Goal: Information Seeking & Learning: Learn about a topic

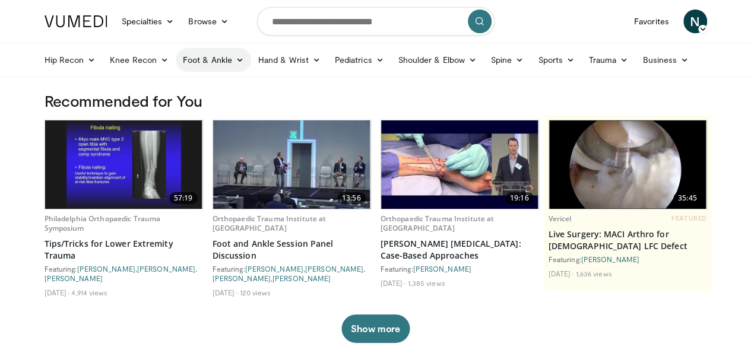
click at [196, 68] on link "Foot & Ankle" at bounding box center [213, 60] width 75 height 24
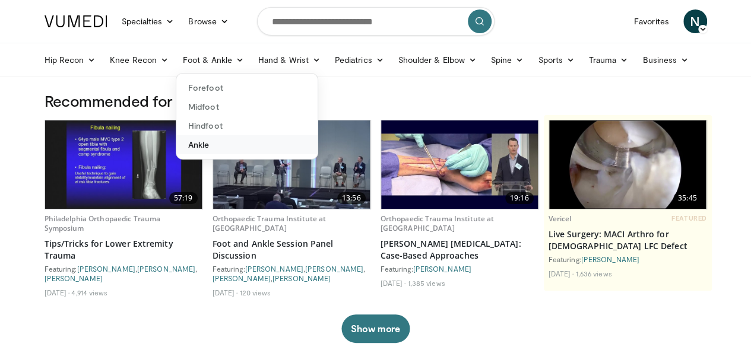
click at [176, 141] on link "Ankle" at bounding box center [246, 144] width 141 height 19
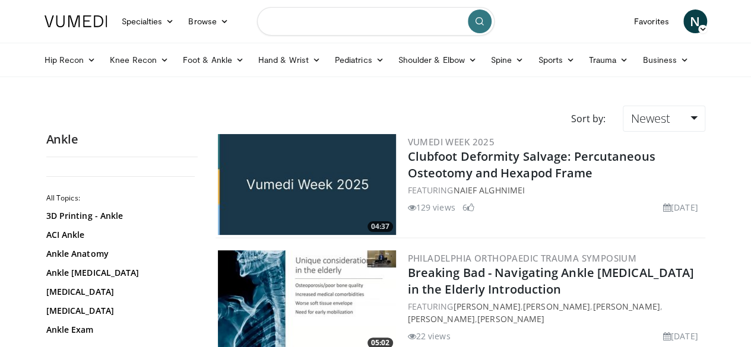
click at [315, 16] on input "Search topics, interventions" at bounding box center [376, 21] width 238 height 29
type input "**********"
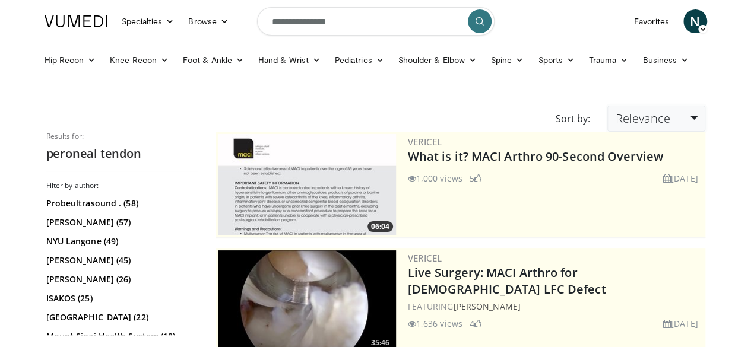
click at [705, 121] on link "Relevance" at bounding box center [655, 119] width 97 height 26
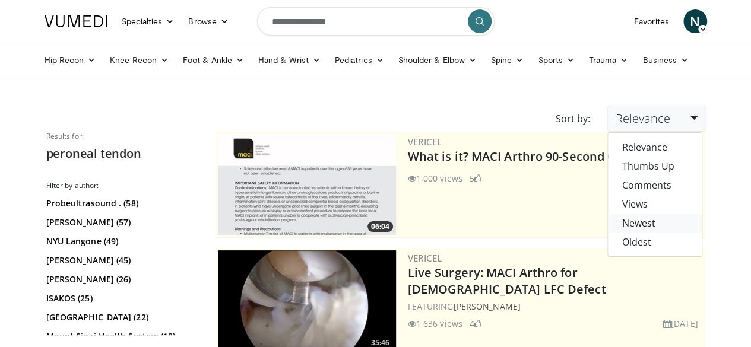
click at [675, 221] on link "Newest" at bounding box center [655, 223] width 94 height 19
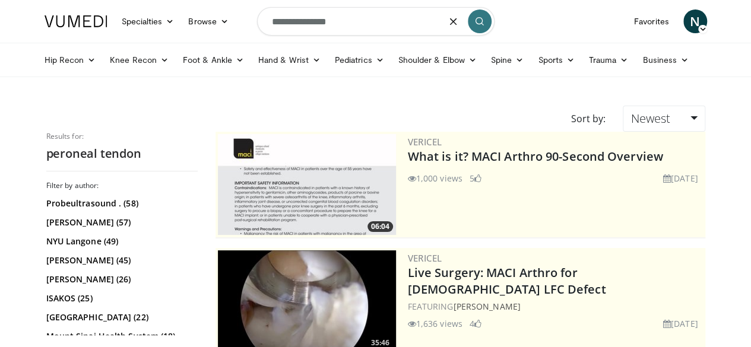
click at [379, 18] on input "**********" at bounding box center [376, 21] width 238 height 29
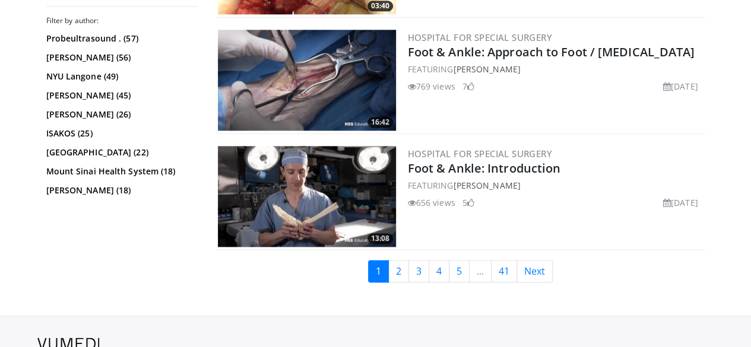
scroll to position [3023, 0]
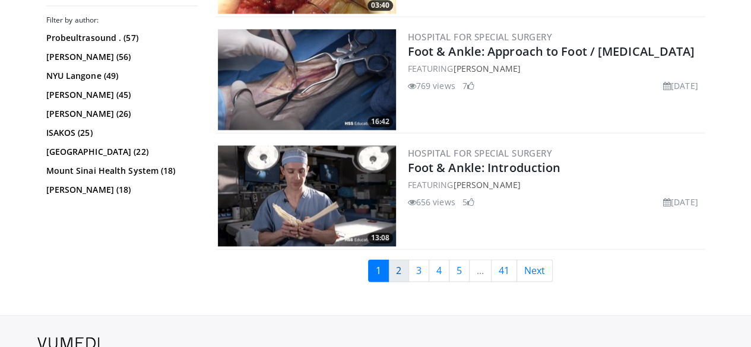
click at [409, 260] on link "2" at bounding box center [398, 271] width 21 height 23
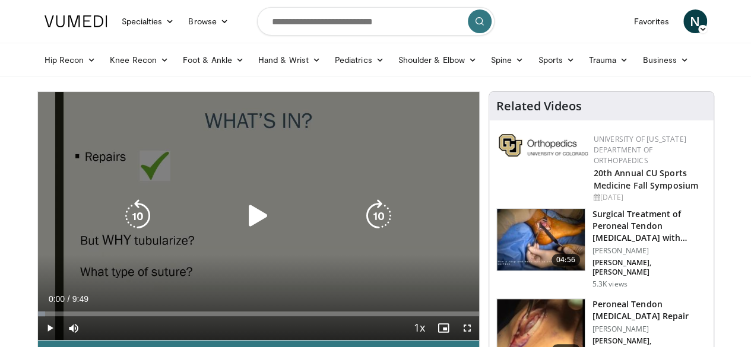
scroll to position [59, 0]
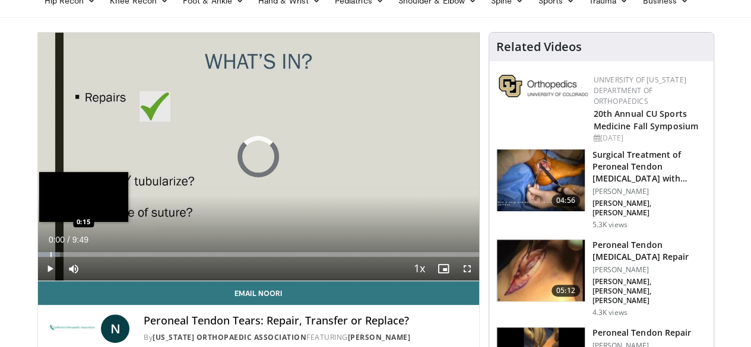
click at [50, 257] on div "Progress Bar" at bounding box center [50, 254] width 1 height 5
click at [59, 257] on div "Progress Bar" at bounding box center [59, 254] width 1 height 5
click at [56, 257] on div "Progress Bar" at bounding box center [56, 254] width 1 height 5
click at [57, 257] on div "Progress Bar" at bounding box center [57, 254] width 1 height 5
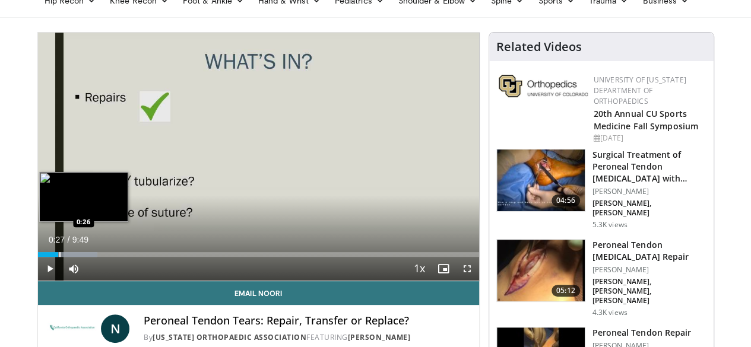
click at [59, 257] on div "Progress Bar" at bounding box center [59, 254] width 1 height 5
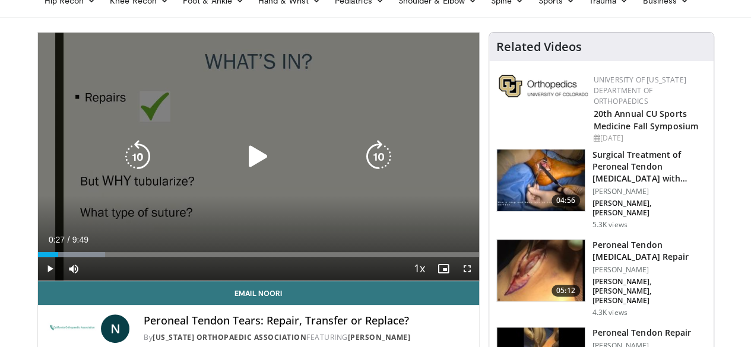
click at [374, 172] on icon "Video Player" at bounding box center [378, 156] width 33 height 33
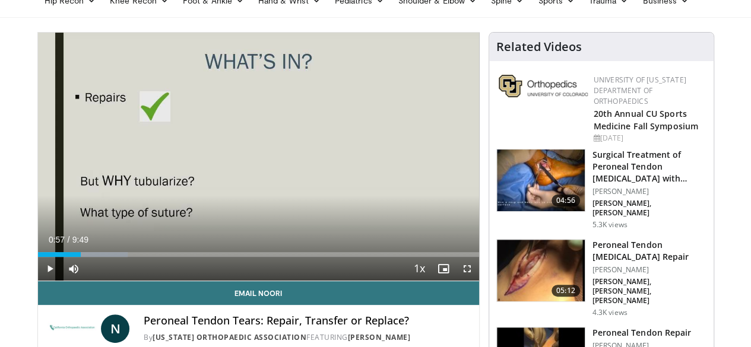
click at [374, 172] on div "10 seconds Tap to unmute" at bounding box center [258, 157] width 441 height 248
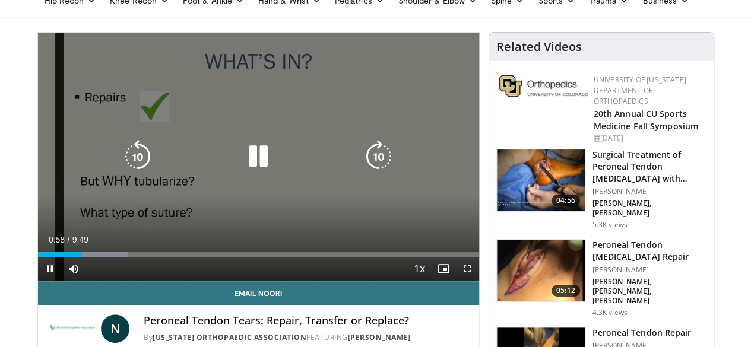
click at [379, 167] on icon "Video Player" at bounding box center [378, 156] width 33 height 33
click at [248, 173] on icon "Video Player" at bounding box center [258, 156] width 33 height 33
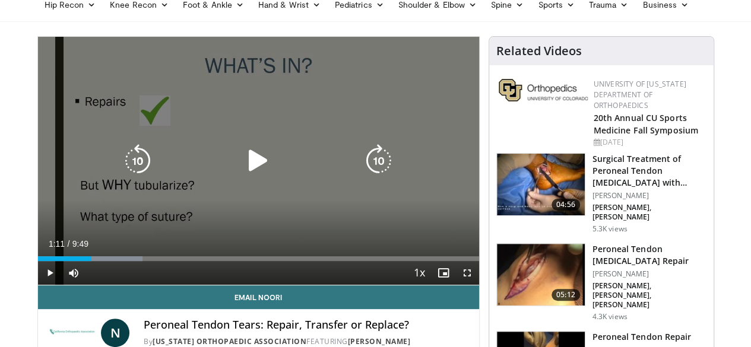
scroll to position [55, 0]
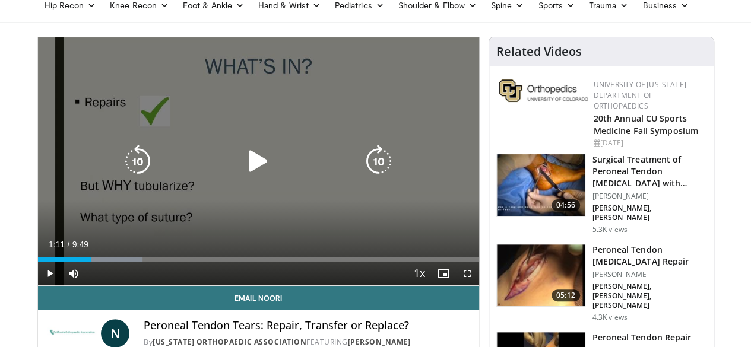
click at [384, 178] on icon "Video Player" at bounding box center [378, 161] width 33 height 33
click at [382, 170] on icon "Video Player" at bounding box center [378, 161] width 33 height 33
click at [382, 169] on icon "Video Player" at bounding box center [378, 161] width 33 height 33
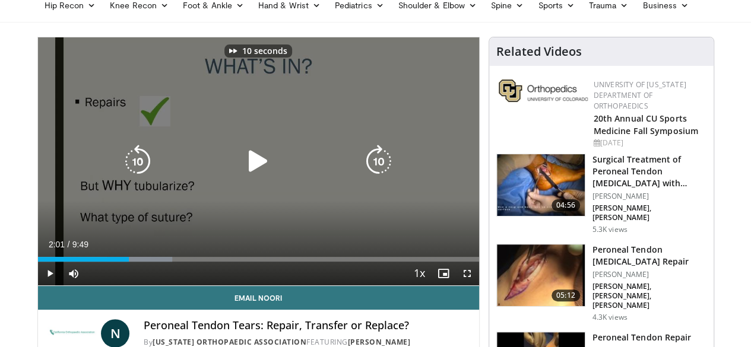
click at [382, 169] on icon "Video Player" at bounding box center [378, 161] width 33 height 33
click at [382, 168] on icon "Video Player" at bounding box center [378, 161] width 33 height 33
click at [386, 173] on icon "Video Player" at bounding box center [378, 161] width 33 height 33
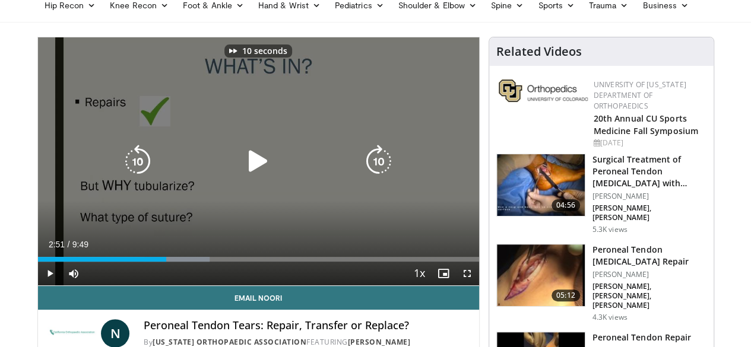
click at [386, 173] on icon "Video Player" at bounding box center [378, 161] width 33 height 33
click at [380, 172] on icon "Video Player" at bounding box center [378, 161] width 33 height 33
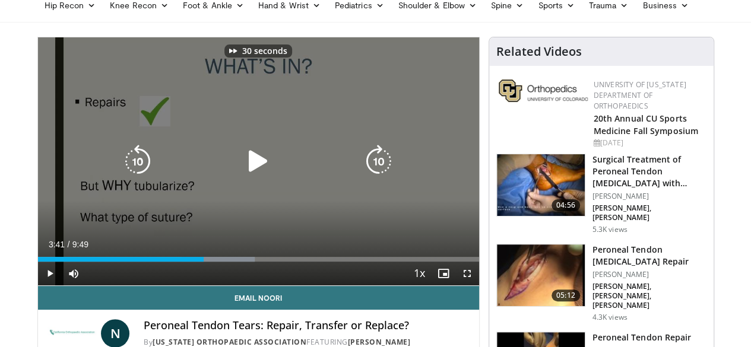
click at [380, 172] on icon "Video Player" at bounding box center [378, 161] width 33 height 33
click at [382, 175] on icon "Video Player" at bounding box center [378, 161] width 33 height 33
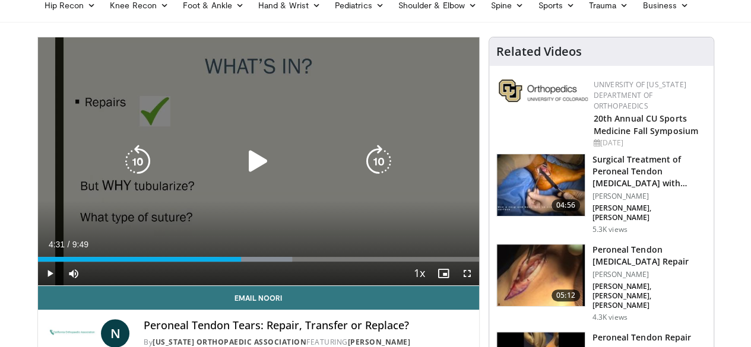
click at [379, 178] on icon "Video Player" at bounding box center [378, 161] width 33 height 33
click at [372, 178] on icon "Video Player" at bounding box center [378, 161] width 33 height 33
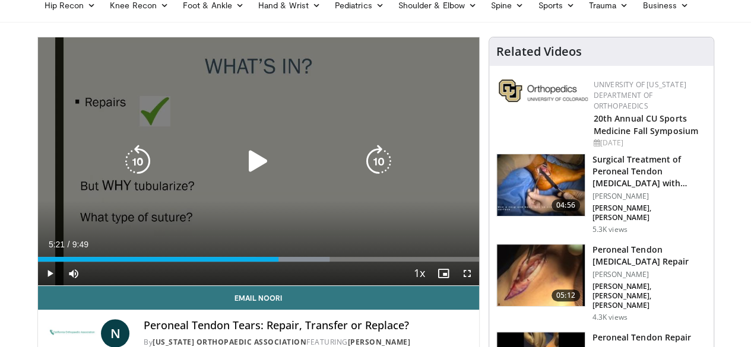
click at [380, 170] on icon "Video Player" at bounding box center [378, 161] width 33 height 33
click at [376, 178] on icon "Video Player" at bounding box center [378, 161] width 33 height 33
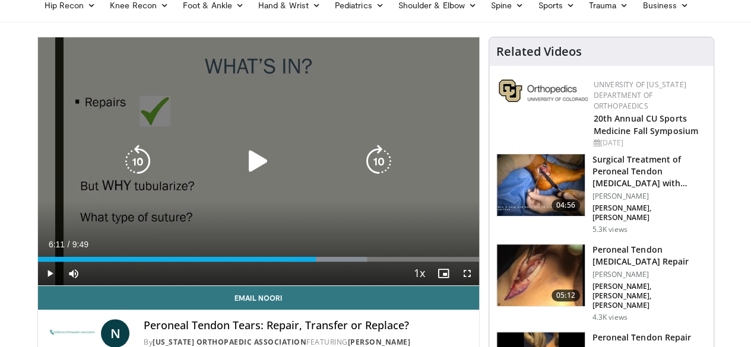
click at [376, 178] on icon "Video Player" at bounding box center [378, 161] width 33 height 33
click at [370, 177] on icon "Video Player" at bounding box center [378, 161] width 33 height 33
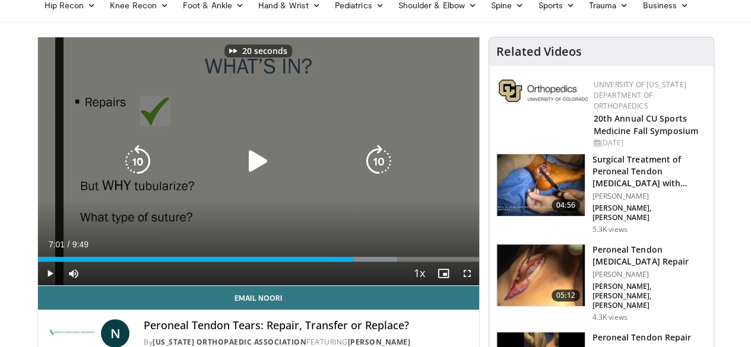
click at [370, 177] on icon "Video Player" at bounding box center [378, 161] width 33 height 33
click at [380, 171] on icon "Video Player" at bounding box center [378, 161] width 33 height 33
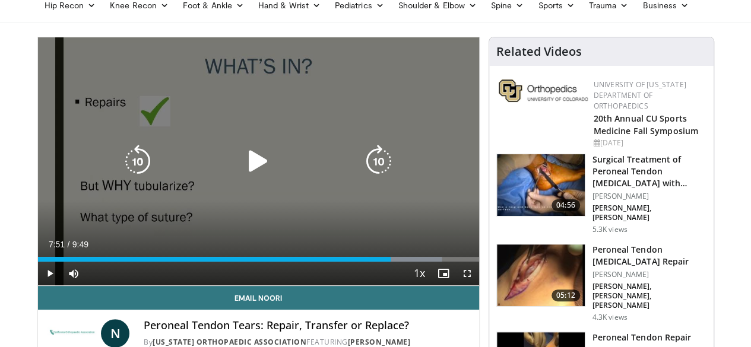
click at [380, 171] on icon "Video Player" at bounding box center [378, 161] width 33 height 33
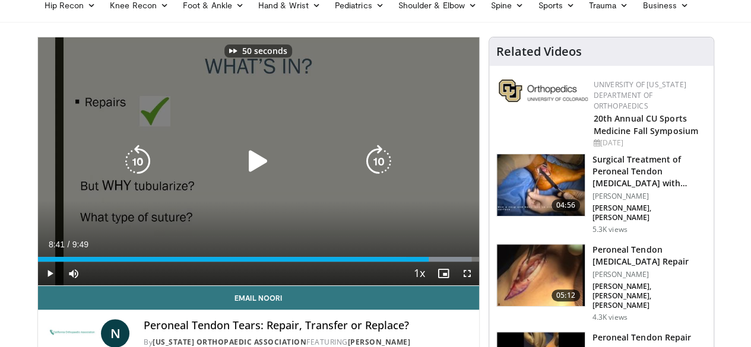
click at [380, 171] on icon "Video Player" at bounding box center [378, 161] width 33 height 33
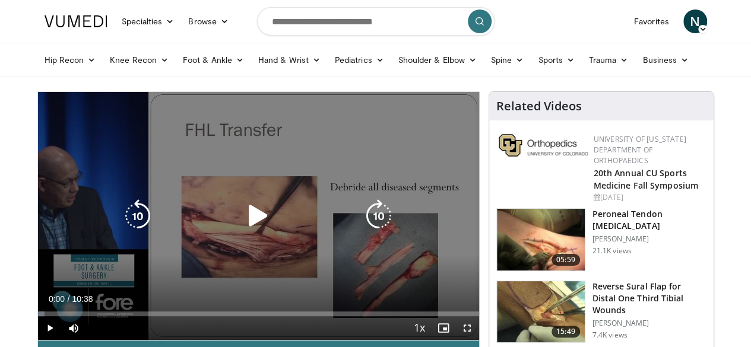
click at [382, 227] on icon "Video Player" at bounding box center [378, 216] width 33 height 33
click at [378, 229] on icon "Video Player" at bounding box center [378, 216] width 33 height 33
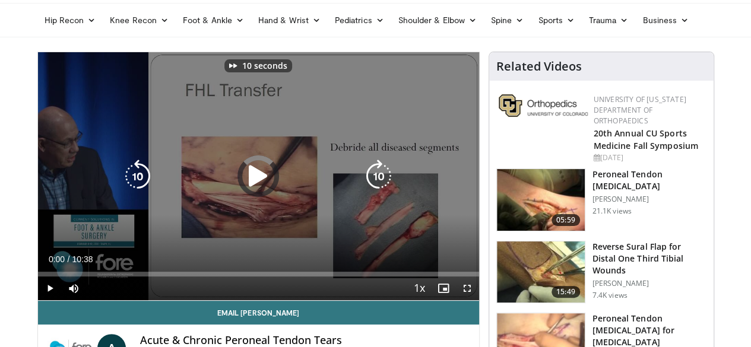
scroll to position [46, 0]
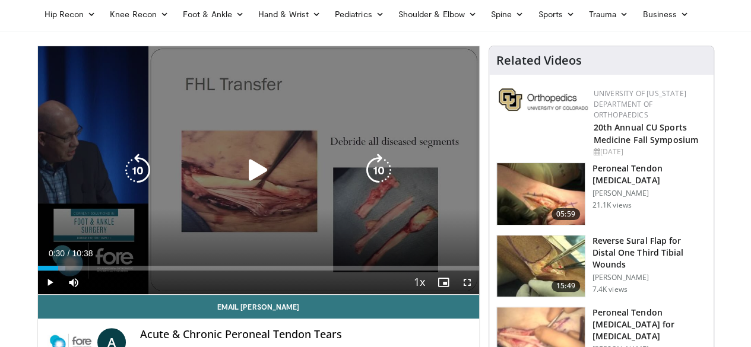
click at [375, 182] on div "10 seconds Tap to unmute" at bounding box center [258, 170] width 441 height 248
click at [246, 173] on icon "Video Player" at bounding box center [258, 170] width 33 height 33
click at [384, 184] on icon "Video Player" at bounding box center [378, 170] width 33 height 33
click at [384, 172] on icon "Video Player" at bounding box center [378, 170] width 33 height 33
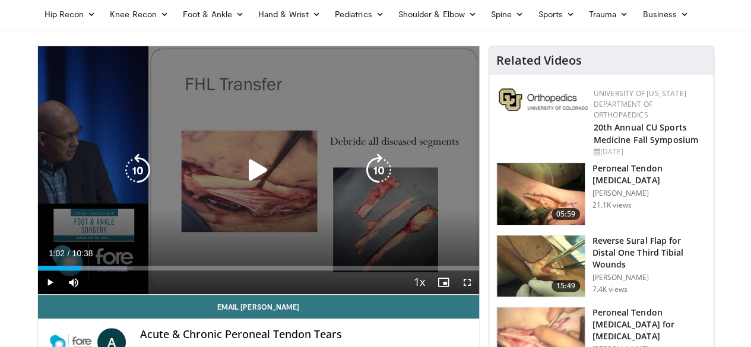
click at [385, 183] on icon "Video Player" at bounding box center [378, 170] width 33 height 33
click at [384, 176] on icon "Video Player" at bounding box center [378, 170] width 33 height 33
click at [384, 175] on icon "Video Player" at bounding box center [378, 170] width 33 height 33
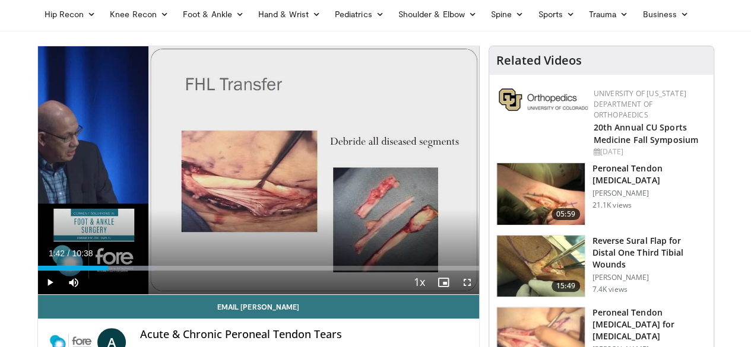
click at [384, 175] on div "10 seconds Tap to unmute" at bounding box center [258, 170] width 441 height 248
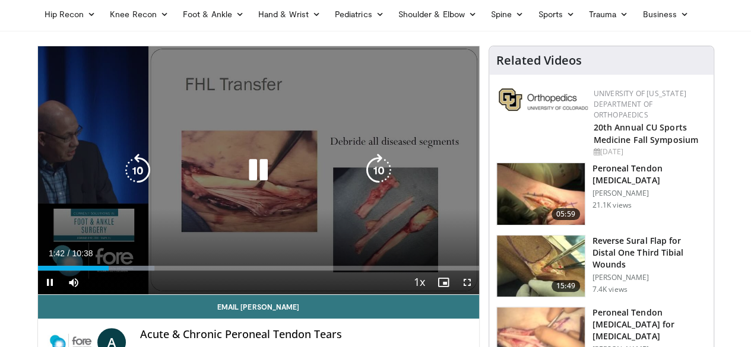
click at [384, 187] on icon "Video Player" at bounding box center [378, 170] width 33 height 33
click at [397, 192] on div "10 seconds Tap to unmute" at bounding box center [258, 170] width 441 height 248
click at [379, 181] on icon "Video Player" at bounding box center [378, 170] width 33 height 33
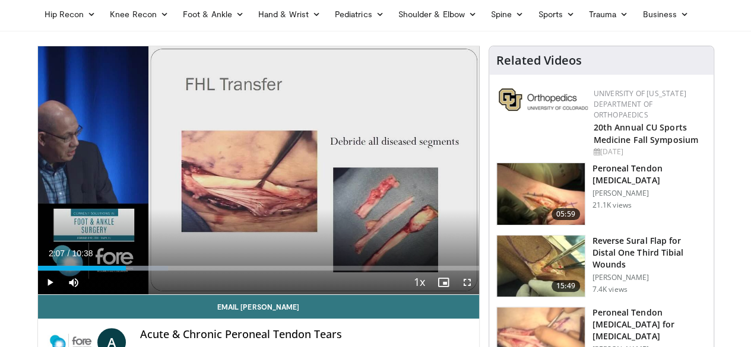
click at [379, 181] on div "10 seconds Tap to unmute" at bounding box center [258, 170] width 441 height 248
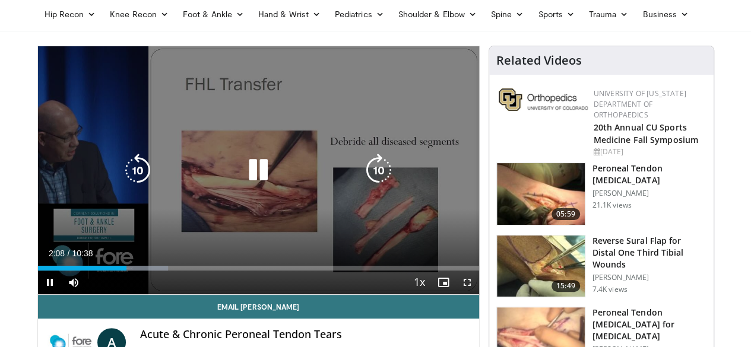
click at [376, 187] on icon "Video Player" at bounding box center [378, 170] width 33 height 33
click at [256, 176] on icon "Video Player" at bounding box center [258, 170] width 33 height 33
click at [386, 174] on icon "Video Player" at bounding box center [378, 170] width 33 height 33
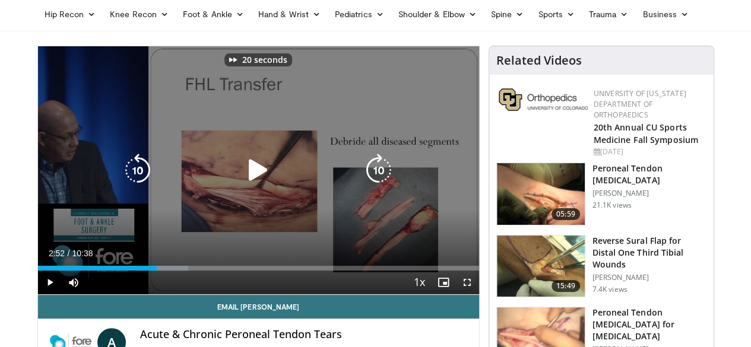
click at [386, 174] on icon "Video Player" at bounding box center [378, 170] width 33 height 33
click at [387, 184] on icon "Video Player" at bounding box center [378, 170] width 33 height 33
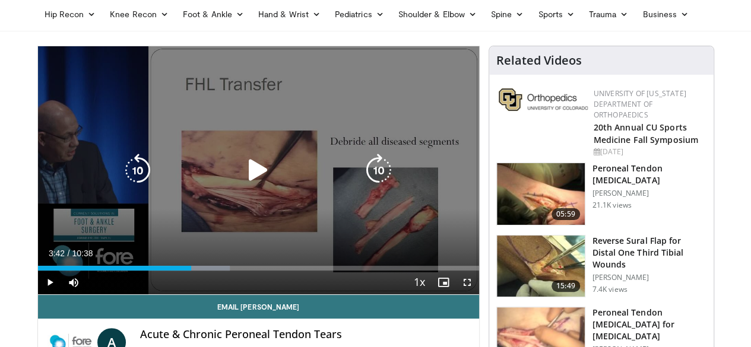
click at [387, 184] on icon "Video Player" at bounding box center [378, 170] width 33 height 33
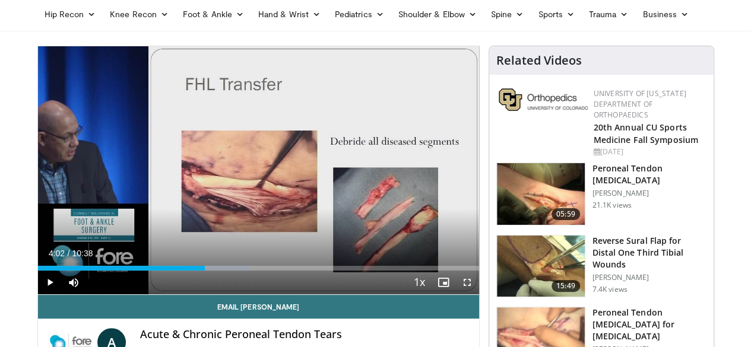
click at [387, 184] on div "20 seconds Tap to unmute" at bounding box center [258, 170] width 441 height 248
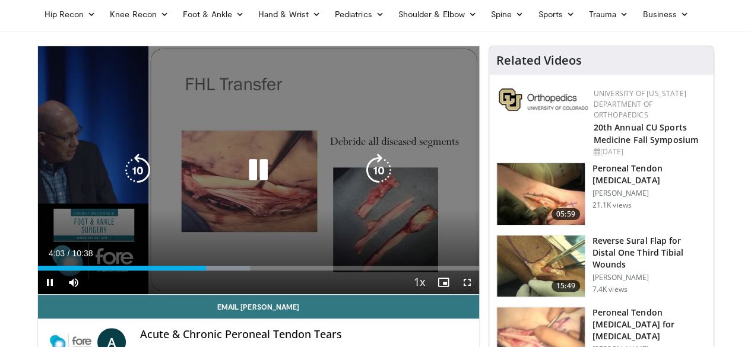
click at [385, 187] on icon "Video Player" at bounding box center [378, 170] width 33 height 33
click at [124, 183] on icon "Video Player" at bounding box center [137, 170] width 33 height 33
click at [245, 187] on icon "Video Player" at bounding box center [258, 170] width 33 height 33
click at [382, 187] on icon "Video Player" at bounding box center [378, 170] width 33 height 33
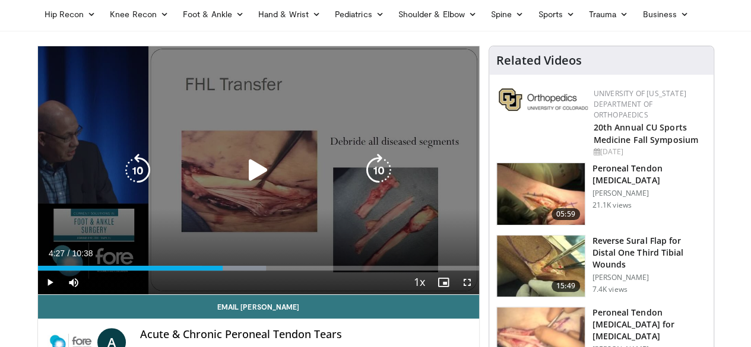
click at [379, 183] on icon "Video Player" at bounding box center [378, 170] width 33 height 33
click at [374, 179] on icon "Video Player" at bounding box center [378, 170] width 33 height 33
click at [375, 186] on icon "Video Player" at bounding box center [378, 170] width 33 height 33
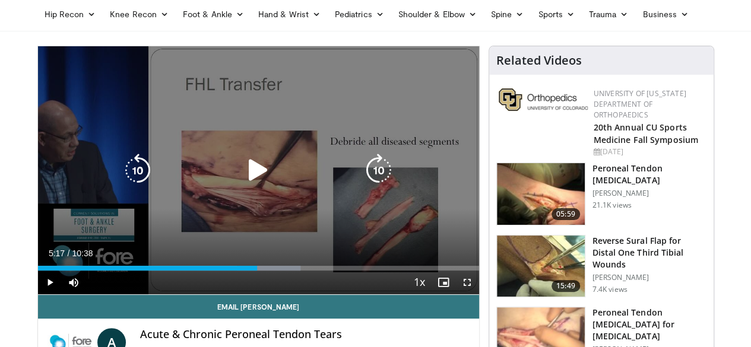
click at [375, 186] on icon "Video Player" at bounding box center [378, 170] width 33 height 33
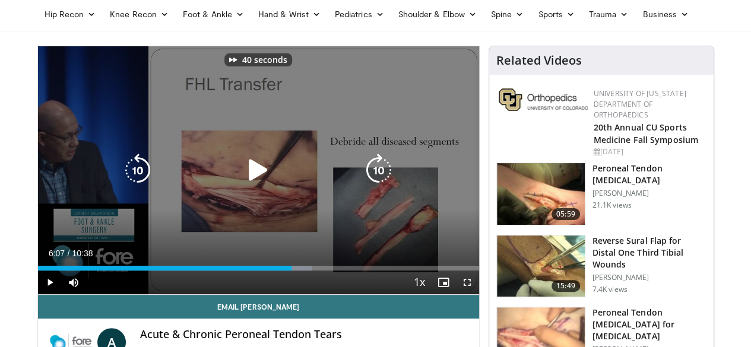
click at [375, 186] on icon "Video Player" at bounding box center [378, 170] width 33 height 33
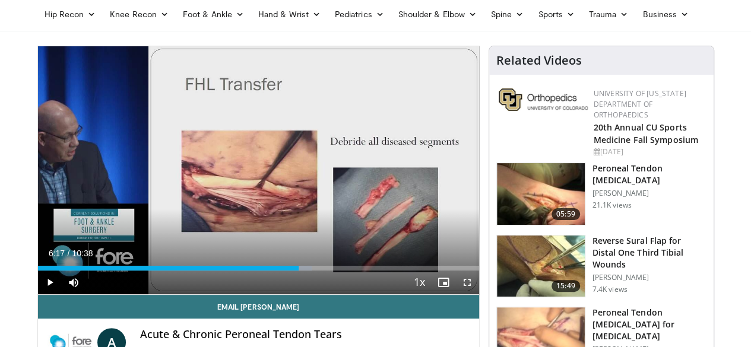
click at [375, 186] on div "50 seconds Tap to unmute" at bounding box center [258, 170] width 441 height 248
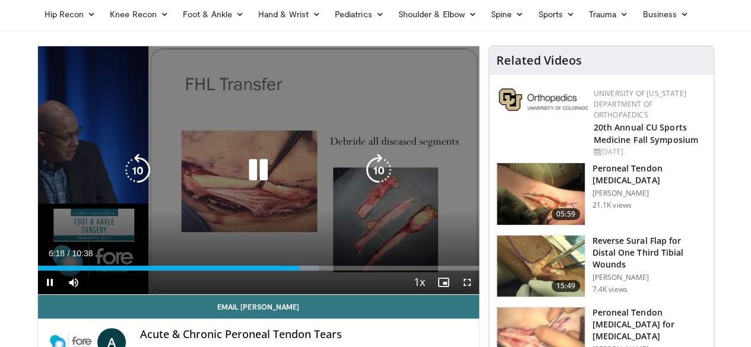
click at [381, 181] on icon "Video Player" at bounding box center [378, 170] width 33 height 33
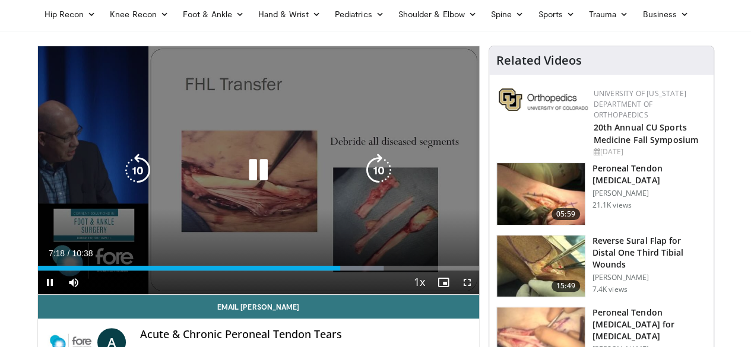
click at [378, 181] on icon "Video Player" at bounding box center [378, 170] width 33 height 33
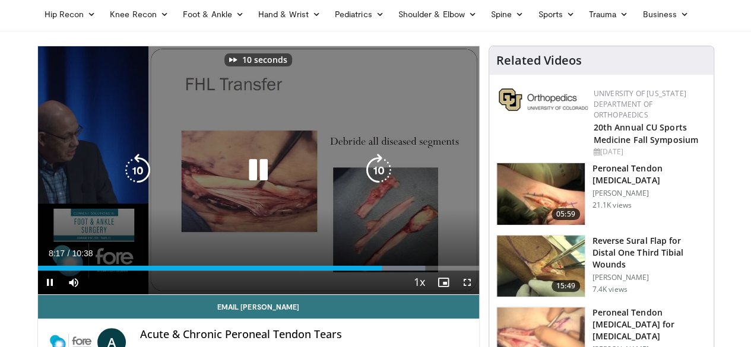
click at [378, 181] on icon "Video Player" at bounding box center [378, 170] width 33 height 33
click at [373, 183] on icon "Video Player" at bounding box center [378, 170] width 33 height 33
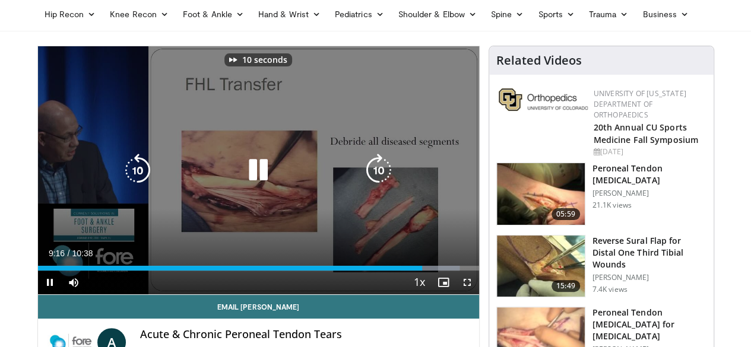
click at [373, 183] on icon "Video Player" at bounding box center [378, 170] width 33 height 33
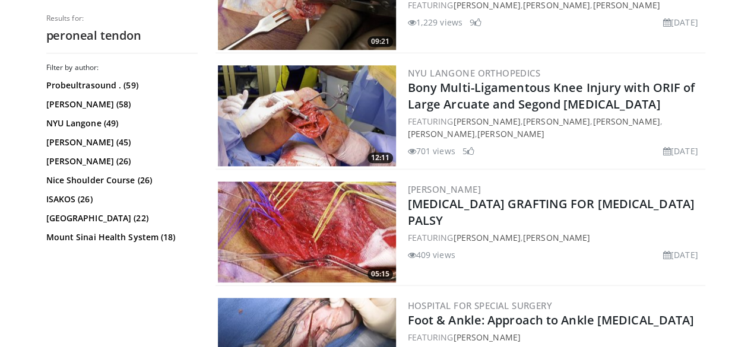
scroll to position [2958, 0]
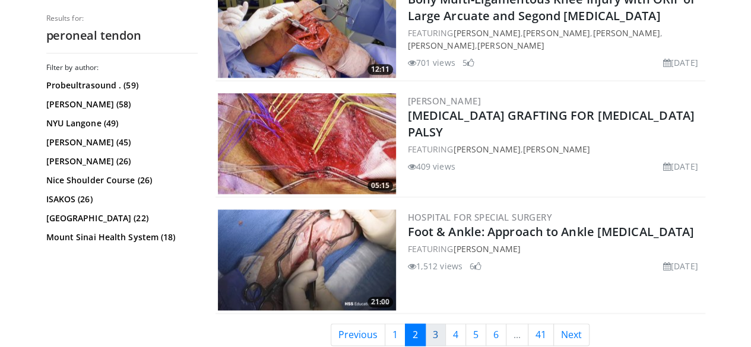
click at [444, 330] on link "3" at bounding box center [435, 335] width 21 height 23
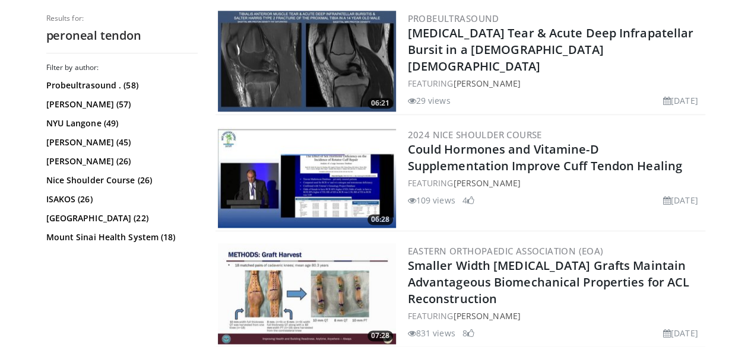
scroll to position [3075, 0]
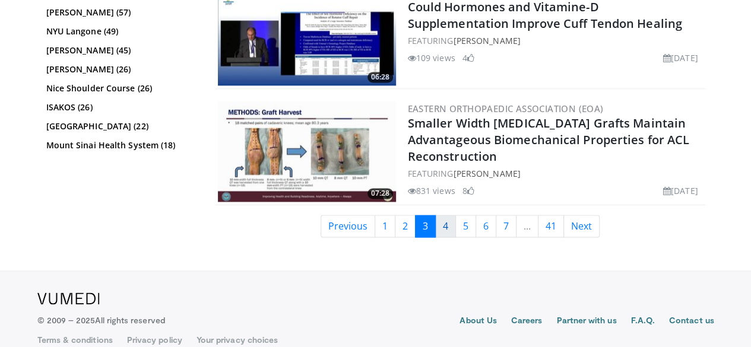
click at [455, 215] on link "4" at bounding box center [445, 226] width 21 height 23
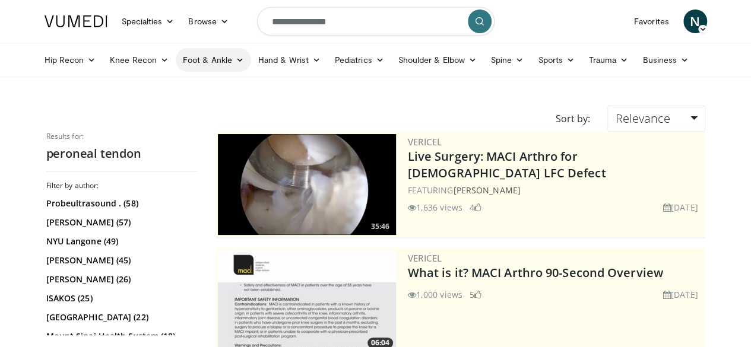
click at [189, 52] on link "Foot & Ankle" at bounding box center [213, 60] width 75 height 24
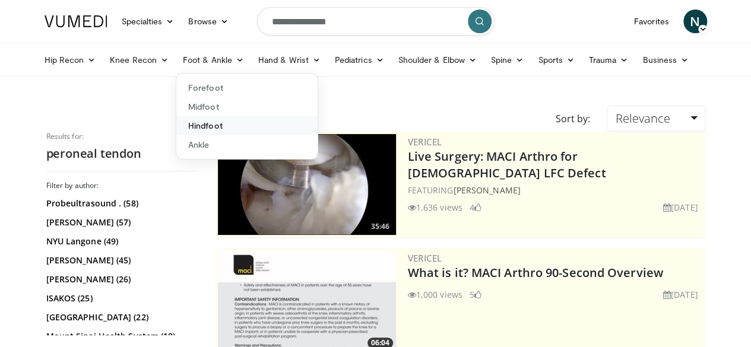
click at [186, 124] on link "Hindfoot" at bounding box center [246, 125] width 141 height 19
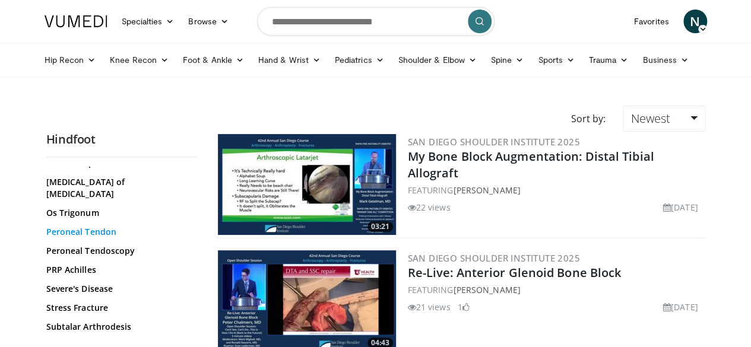
scroll to position [369, 0]
click at [74, 226] on link "Peroneal Tendon" at bounding box center [118, 232] width 145 height 12
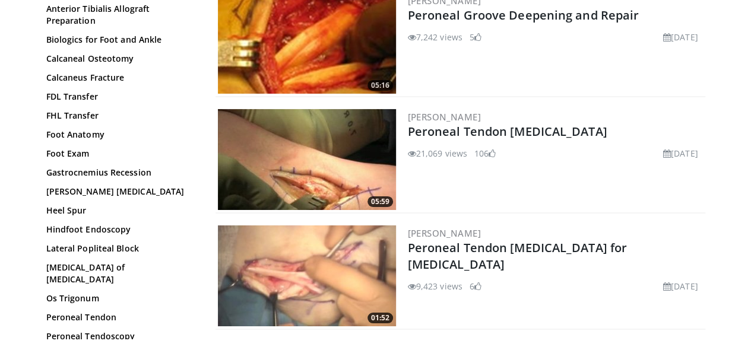
scroll to position [2112, 0]
